Goal: Task Accomplishment & Management: Use online tool/utility

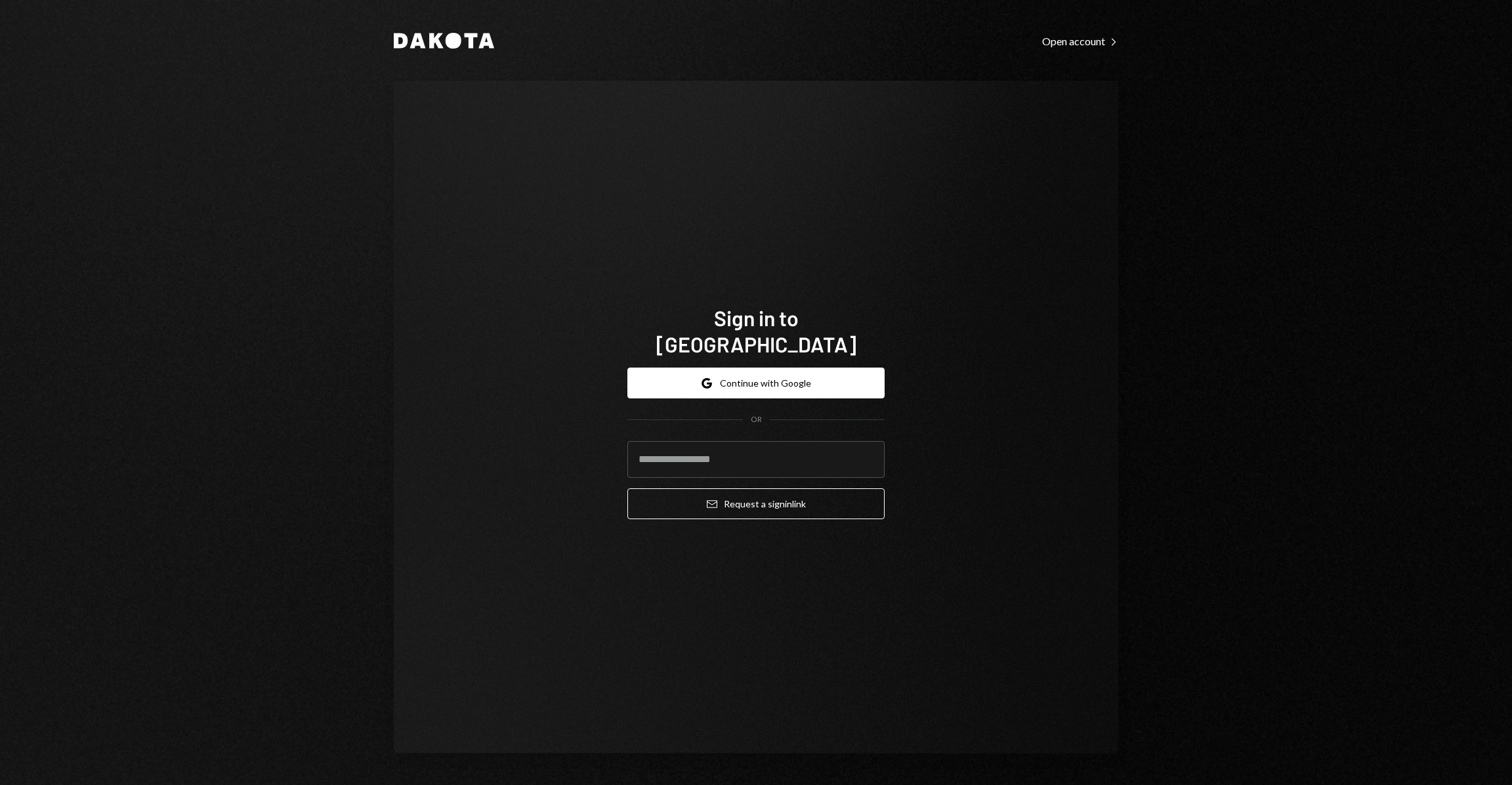
drag, startPoint x: 0, startPoint y: 0, endPoint x: 778, endPoint y: 346, distance: 851.5
click at [777, 357] on div "Google Continue with Google OR Email Request a sign in link" at bounding box center [756, 443] width 257 height 172
click at [785, 367] on button "Google Continue with Google" at bounding box center [756, 382] width 257 height 31
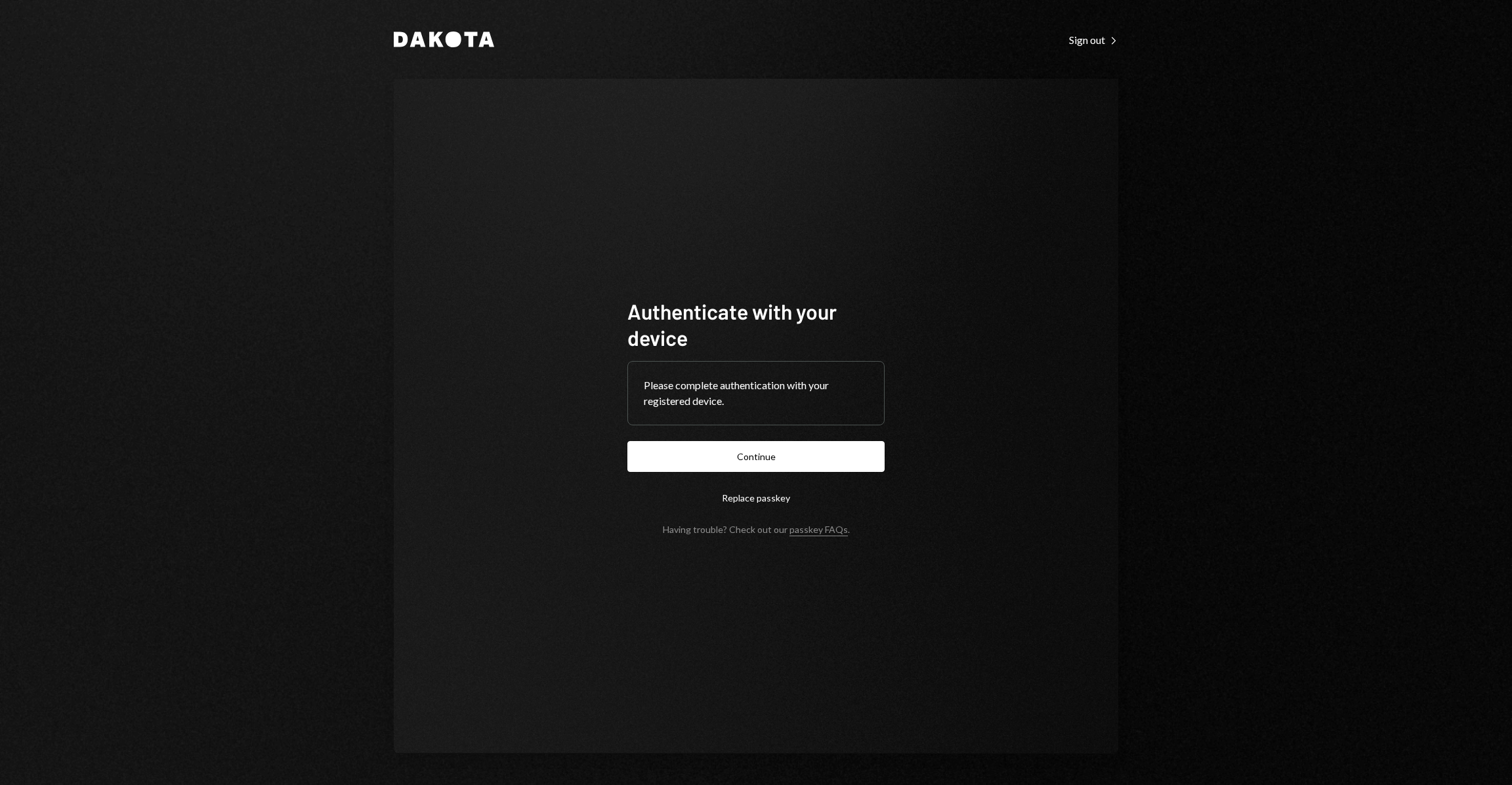
click at [834, 438] on form "Authenticate with your device Please complete authentication with your register…" at bounding box center [756, 416] width 257 height 237
click at [837, 446] on button "Continue" at bounding box center [756, 456] width 257 height 31
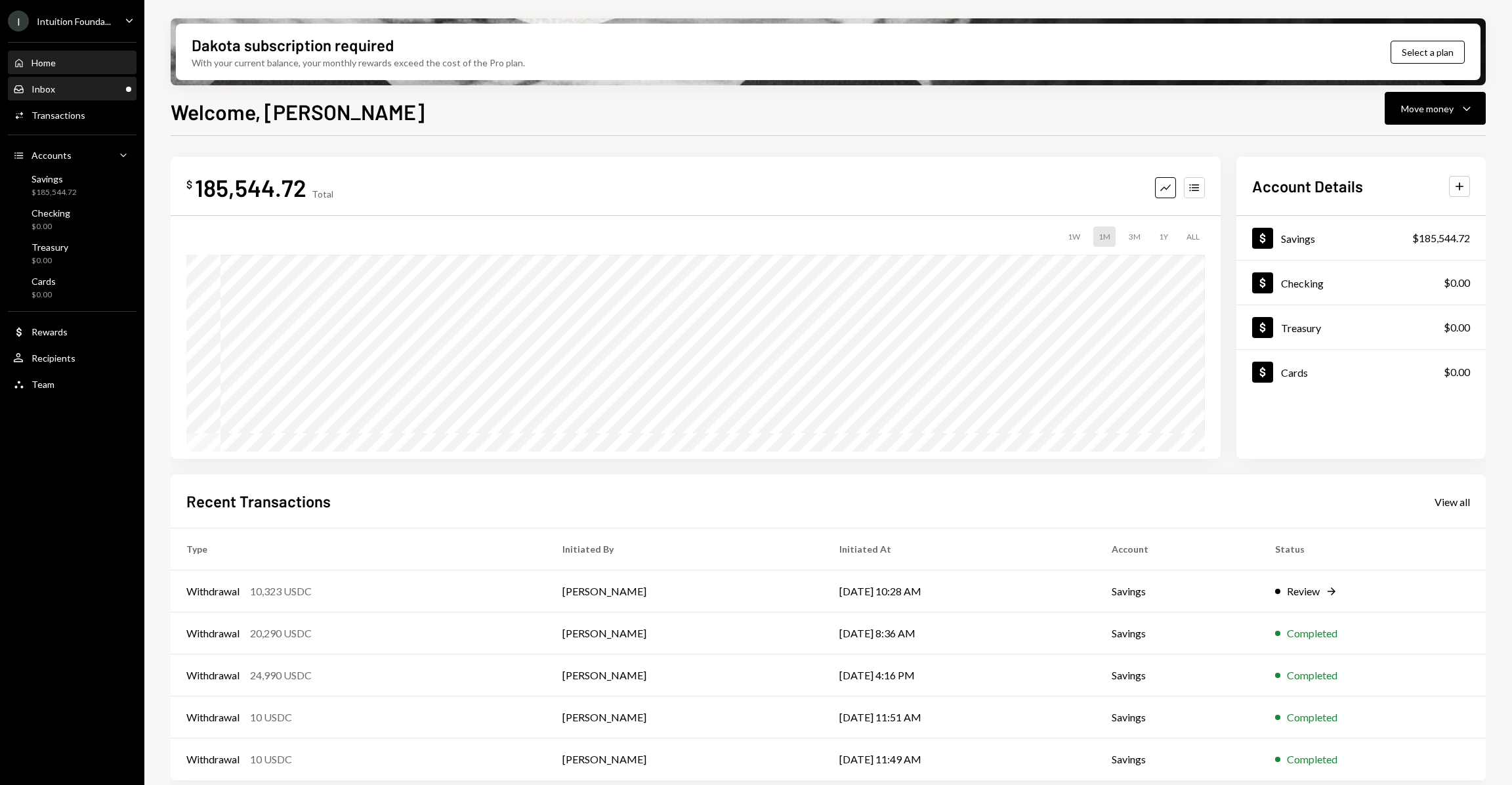
click at [106, 79] on div "Inbox Inbox" at bounding box center [72, 89] width 118 height 22
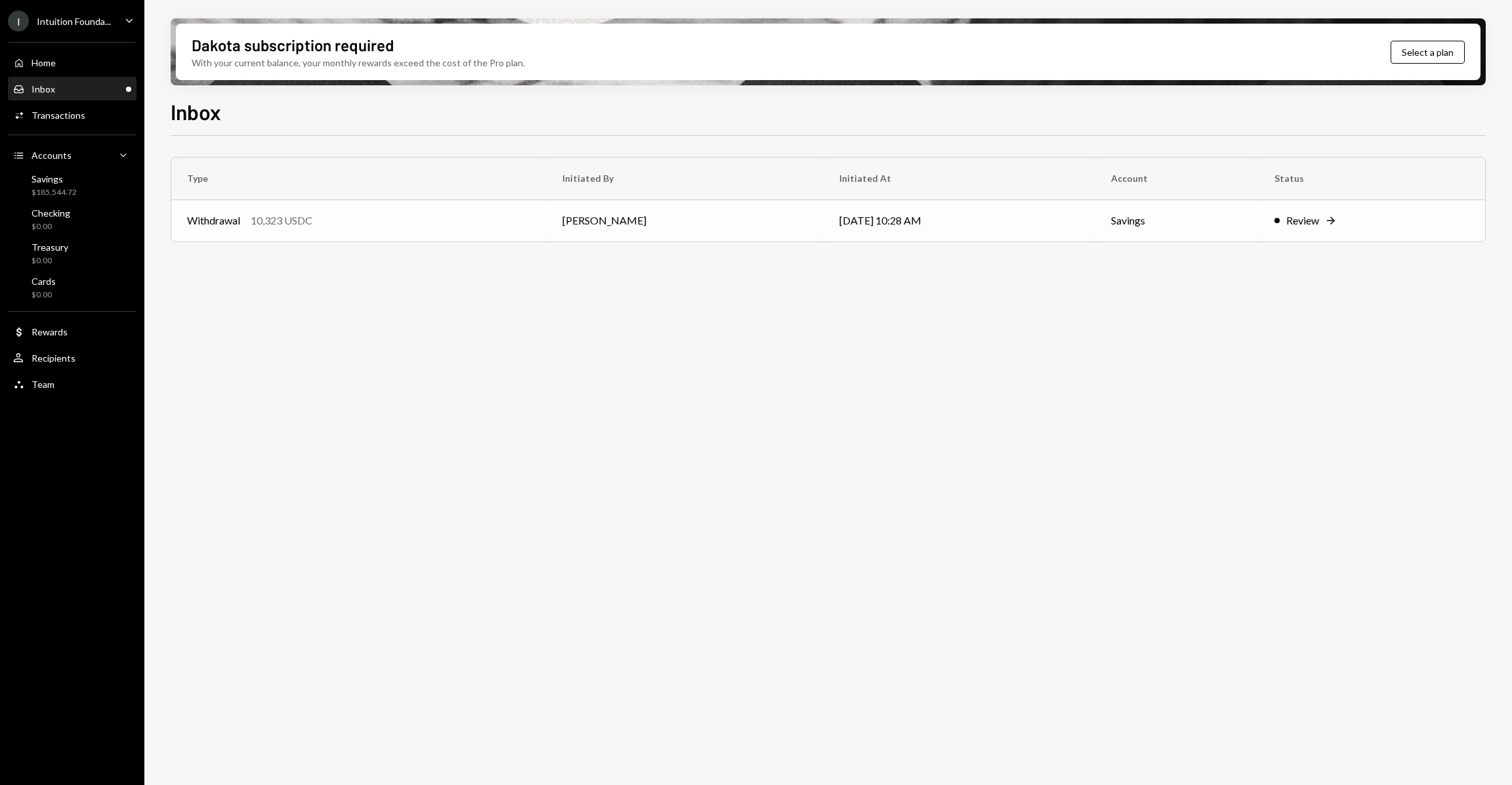
click at [1329, 219] on icon "Right Arrow" at bounding box center [1331, 220] width 13 height 13
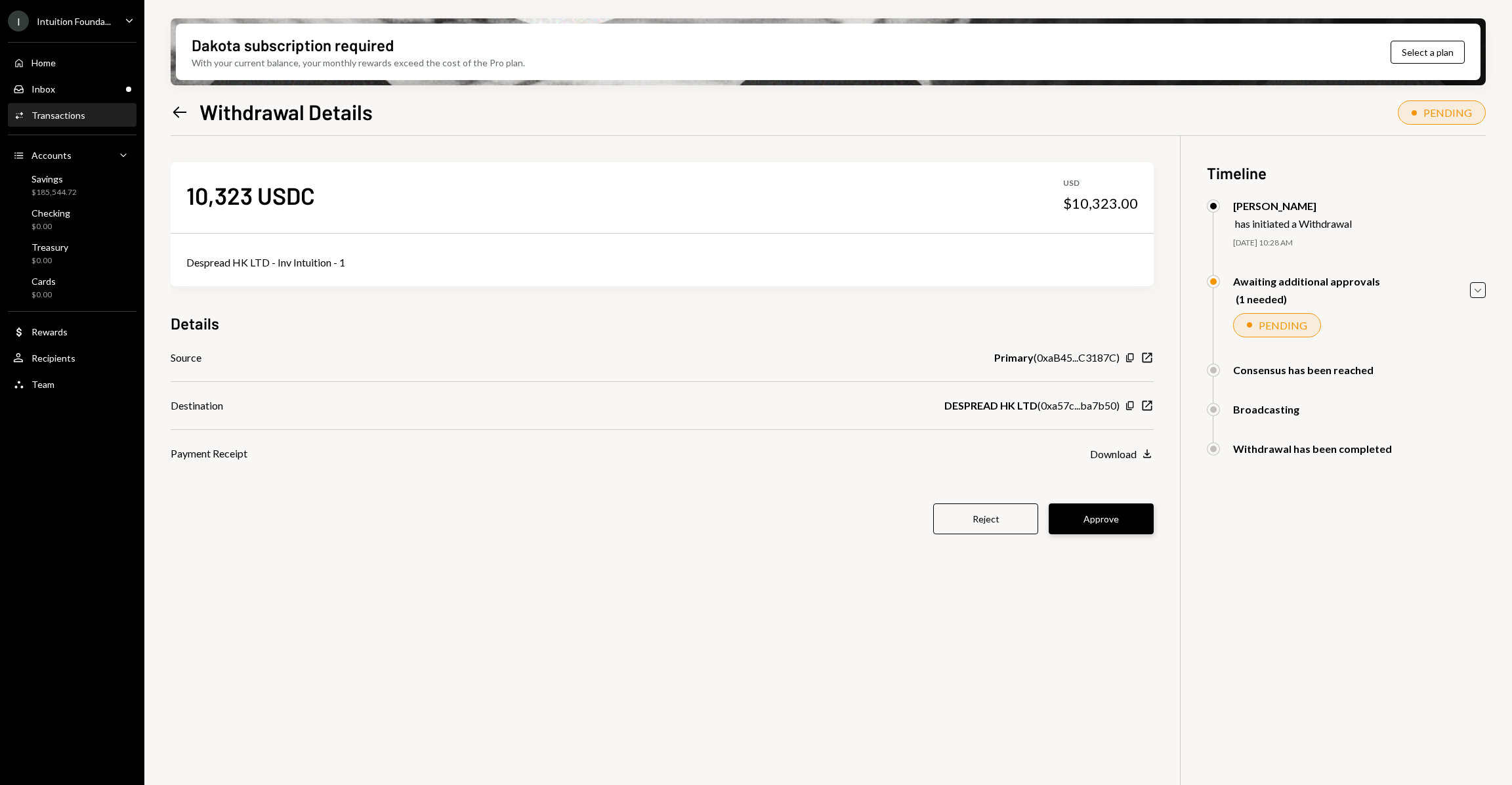
click at [1124, 524] on button "Approve" at bounding box center [1101, 518] width 105 height 31
